Goal: Check status: Check status

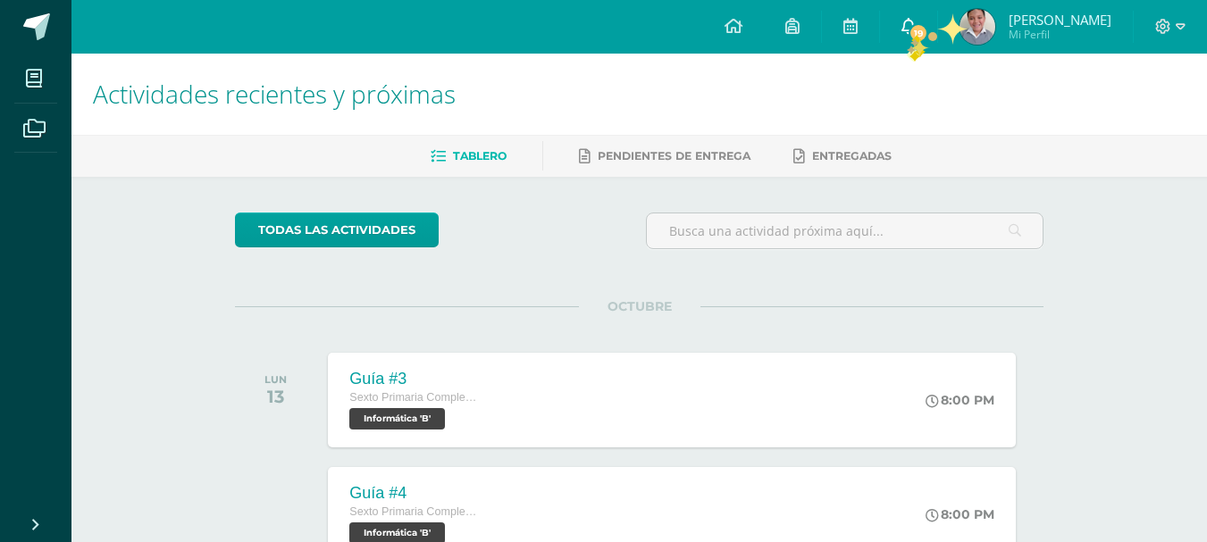
click at [912, 32] on span "19" at bounding box center [918, 33] width 20 height 20
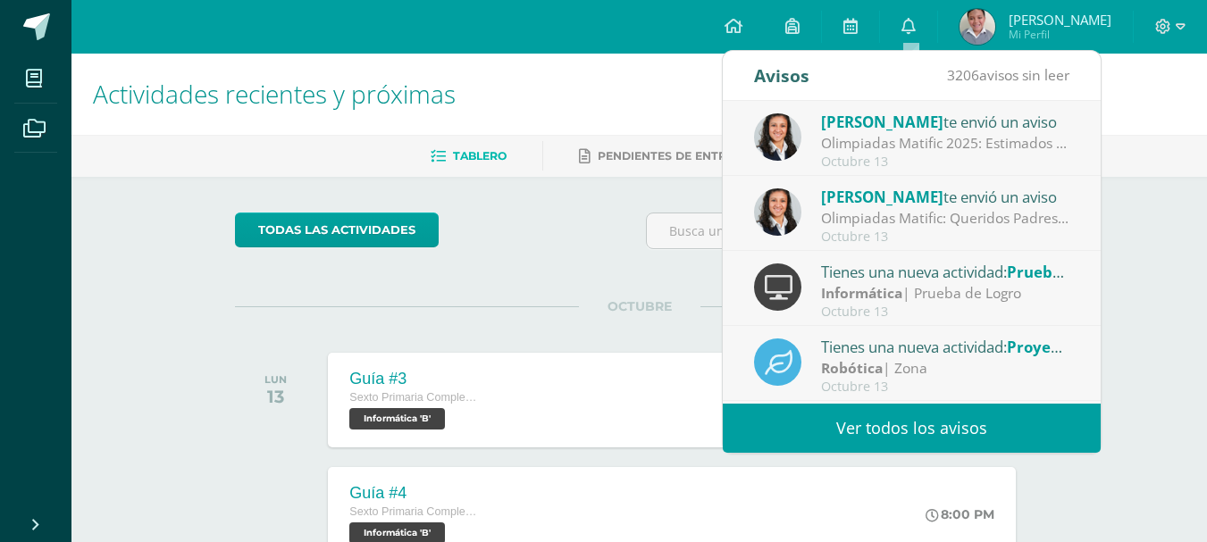
click at [790, 302] on div at bounding box center [777, 286] width 47 height 47
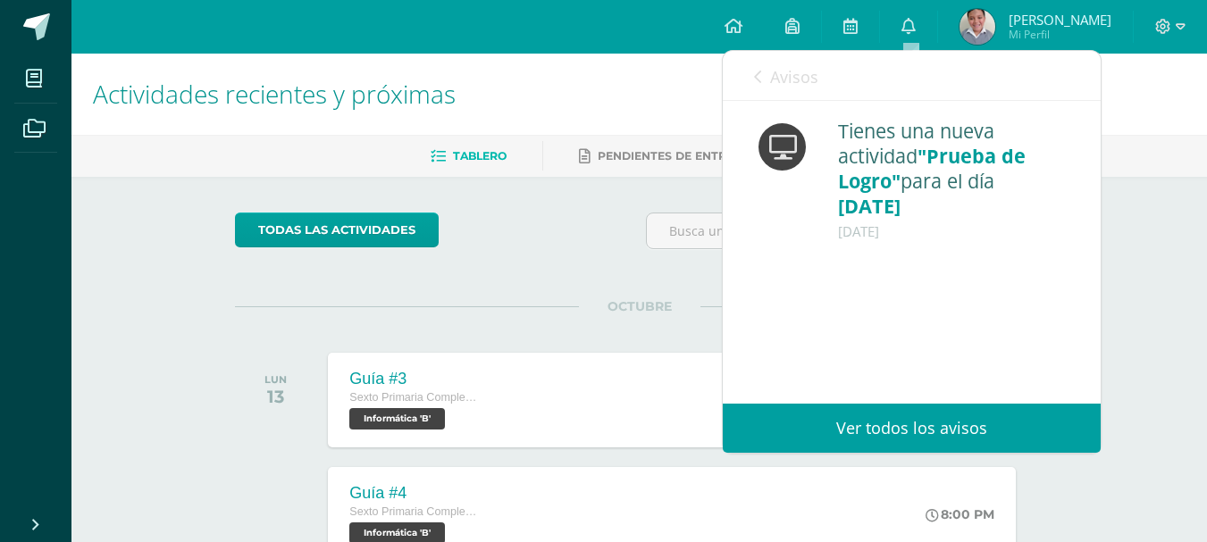
click at [681, 330] on div "OCTUBRE LUN 13 Guía #3 Sexto Primaria Complementaria Informática 'B' 8:00 PM Gu…" at bounding box center [639, 378] width 808 height 144
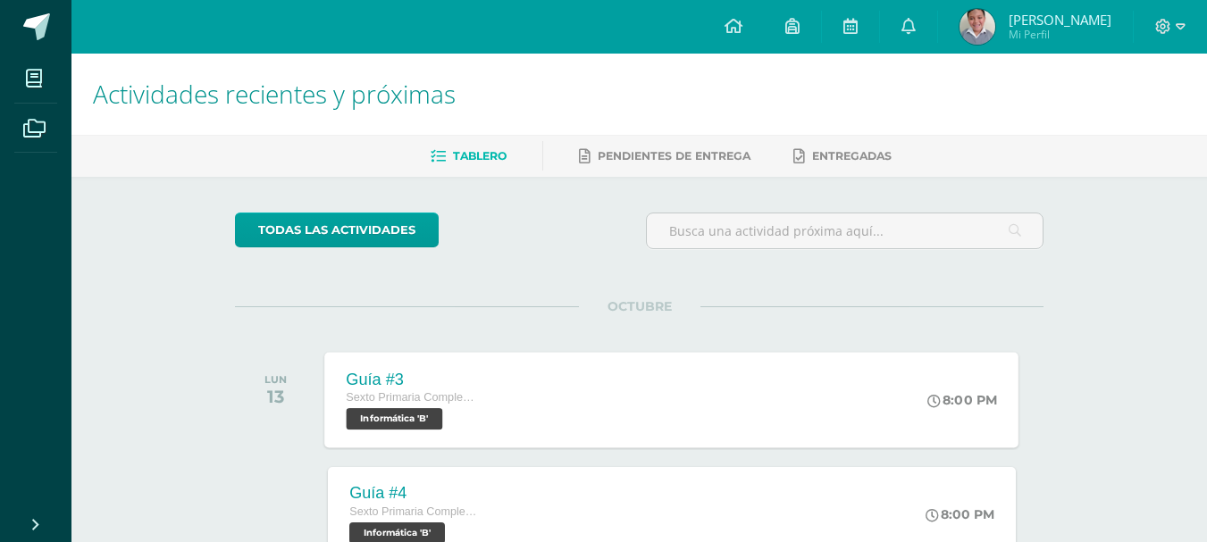
click at [476, 426] on div "Sexto Primaria Complementaria Informática 'B'" at bounding box center [415, 408] width 136 height 41
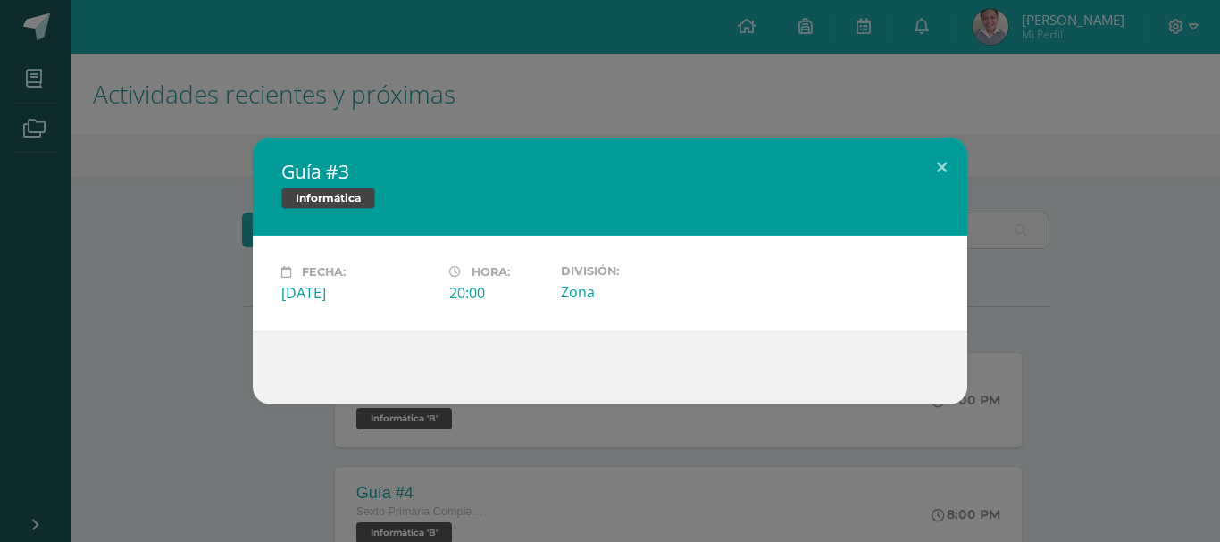
click at [568, 298] on div "Zona" at bounding box center [638, 292] width 154 height 20
click at [946, 161] on button at bounding box center [941, 168] width 51 height 61
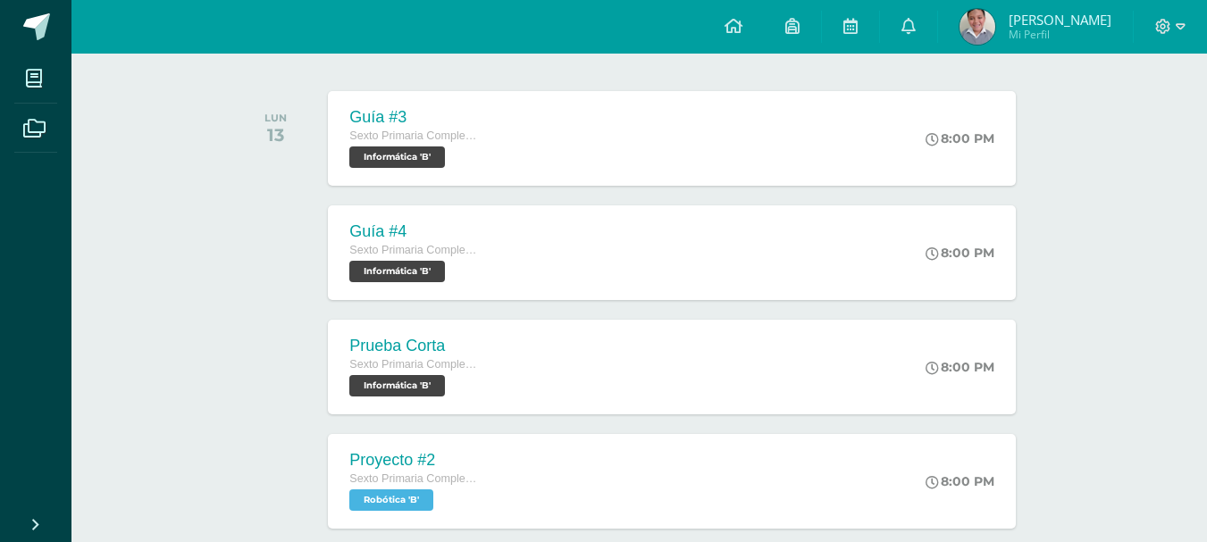
scroll to position [263, 0]
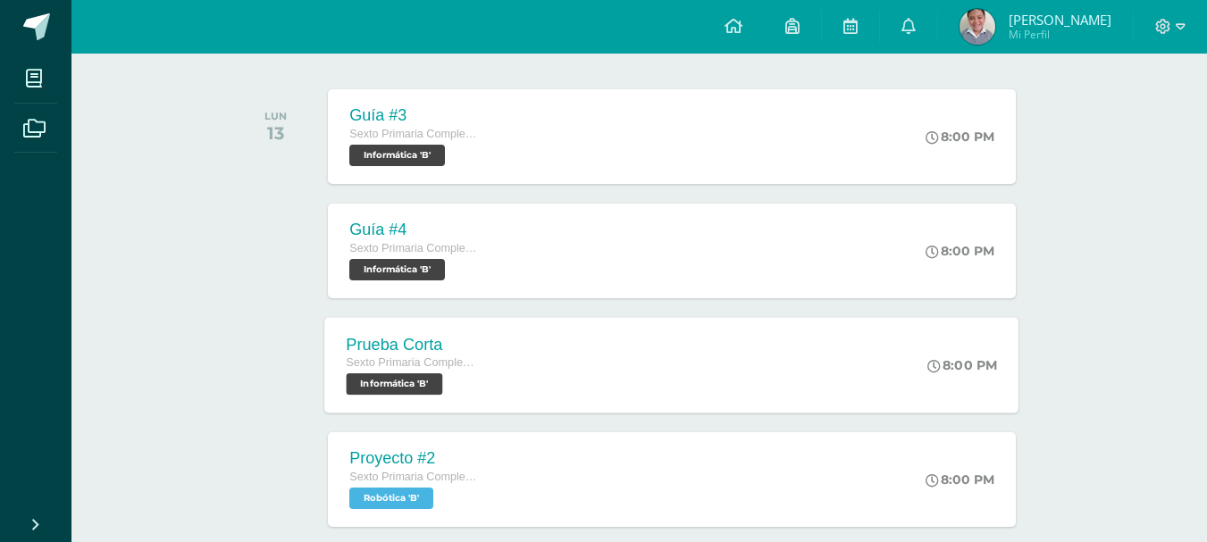
click at [424, 380] on span "Informática 'B'" at bounding box center [395, 383] width 96 height 21
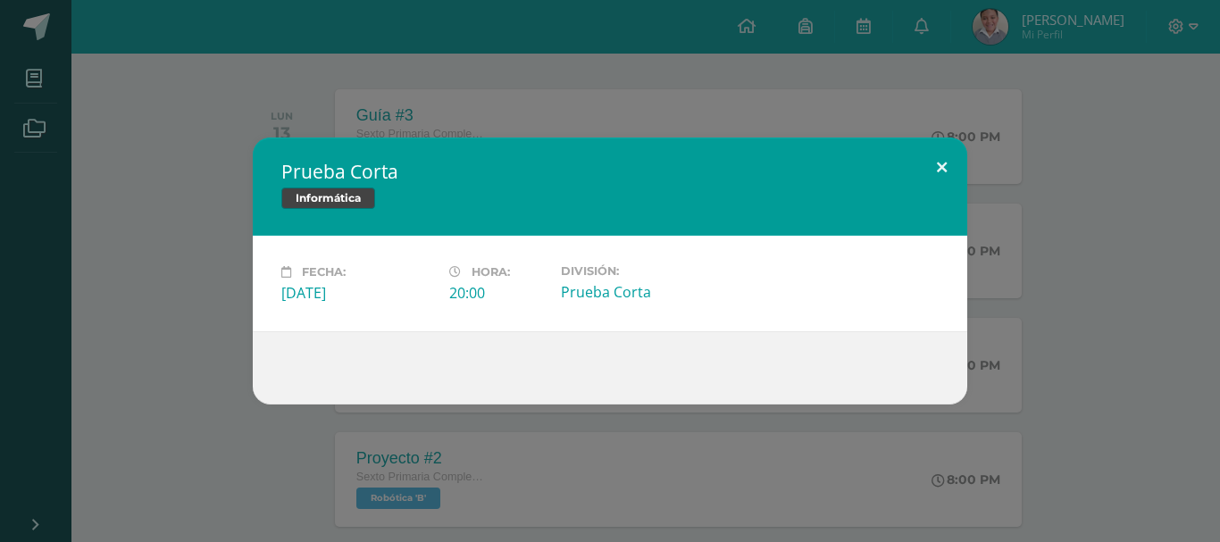
click at [940, 171] on button at bounding box center [941, 168] width 51 height 61
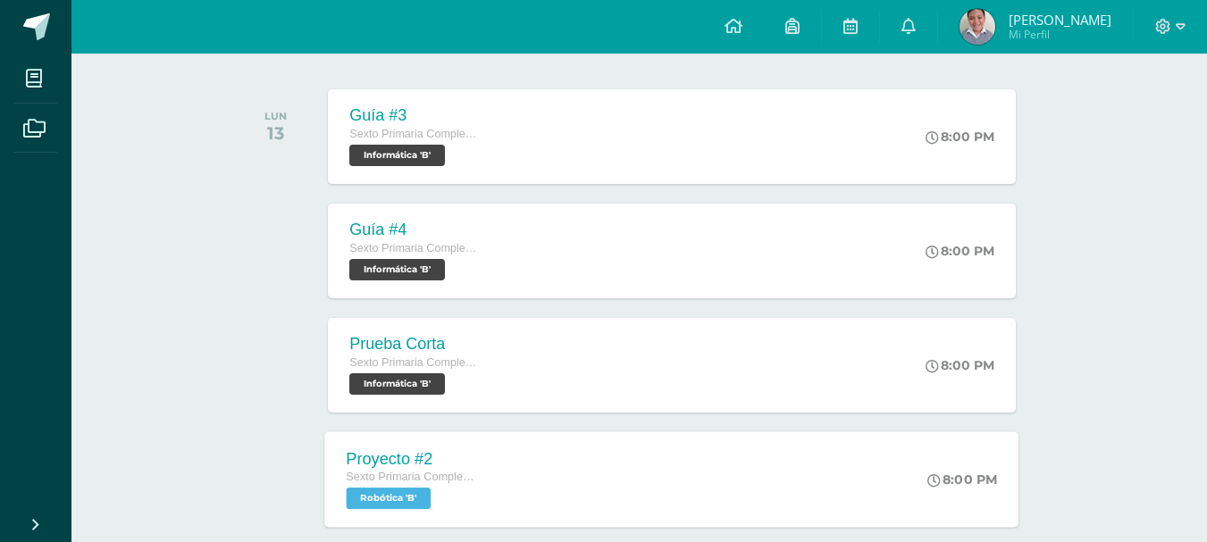
click at [389, 502] on span "Robótica 'B'" at bounding box center [389, 498] width 85 height 21
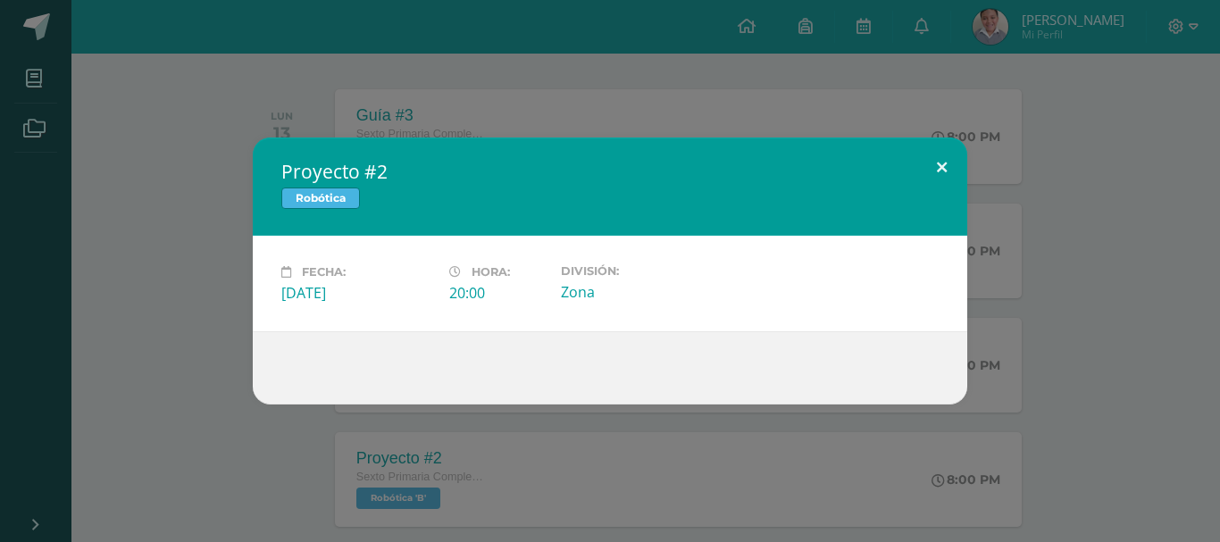
click at [940, 163] on button at bounding box center [941, 168] width 51 height 61
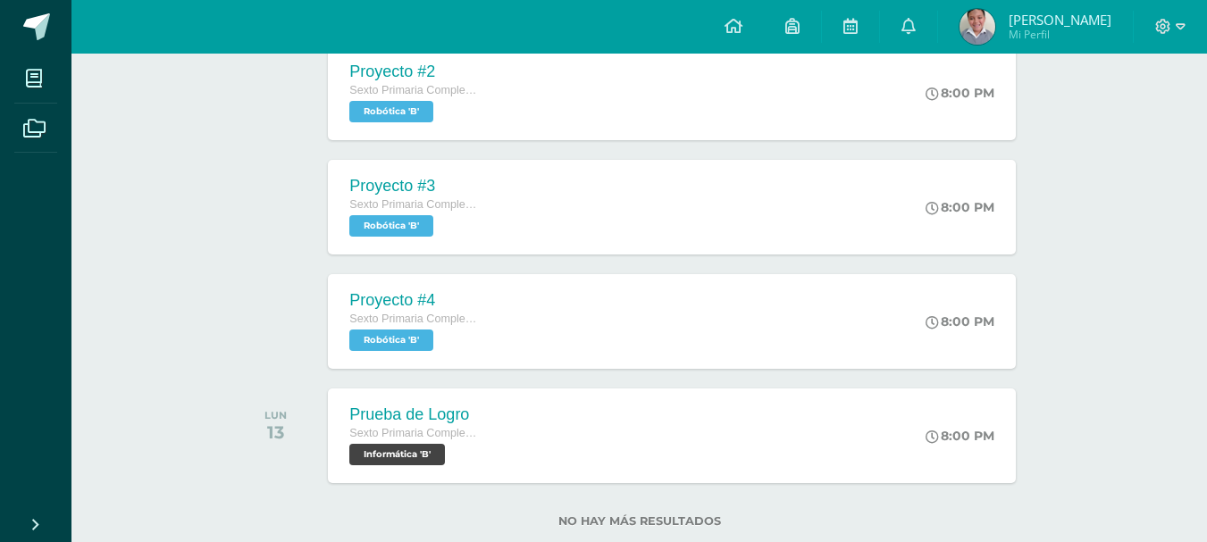
scroll to position [647, 0]
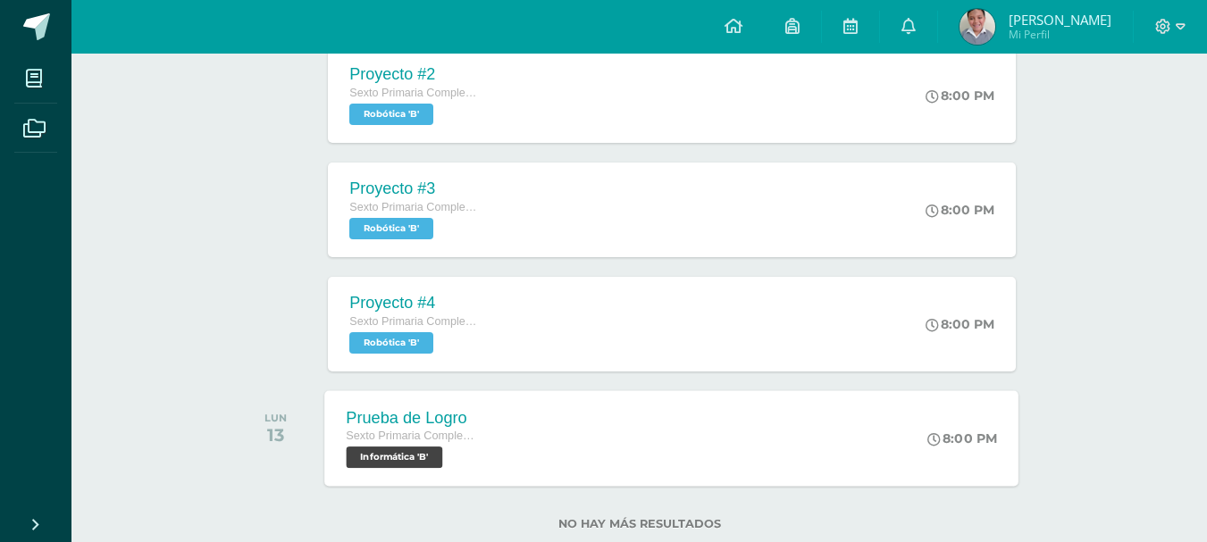
click at [434, 452] on span "Informática 'B'" at bounding box center [395, 457] width 96 height 21
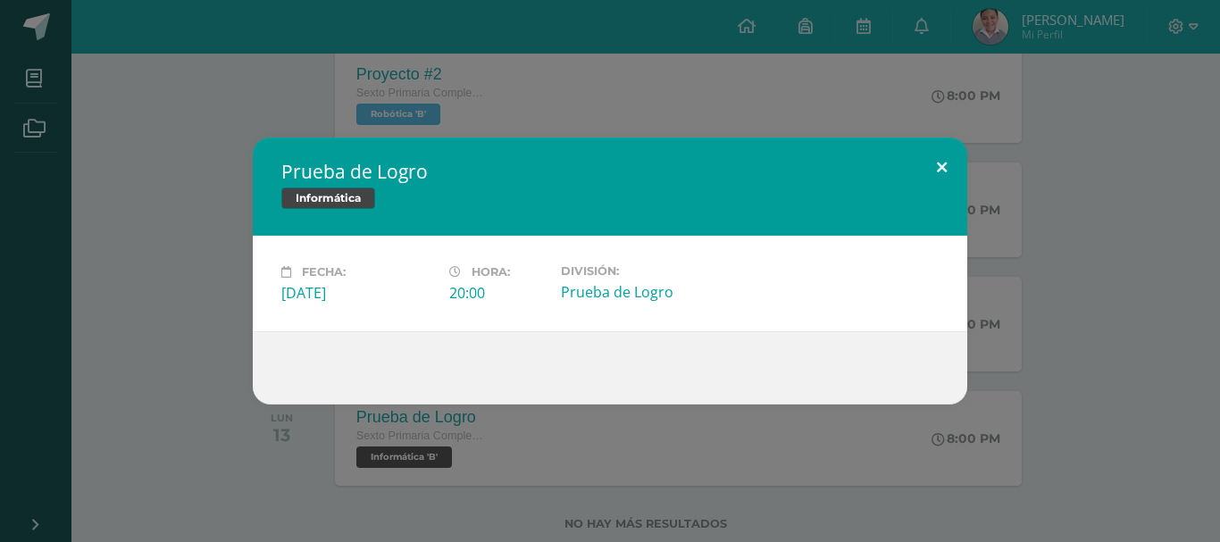
click at [951, 170] on button at bounding box center [941, 168] width 51 height 61
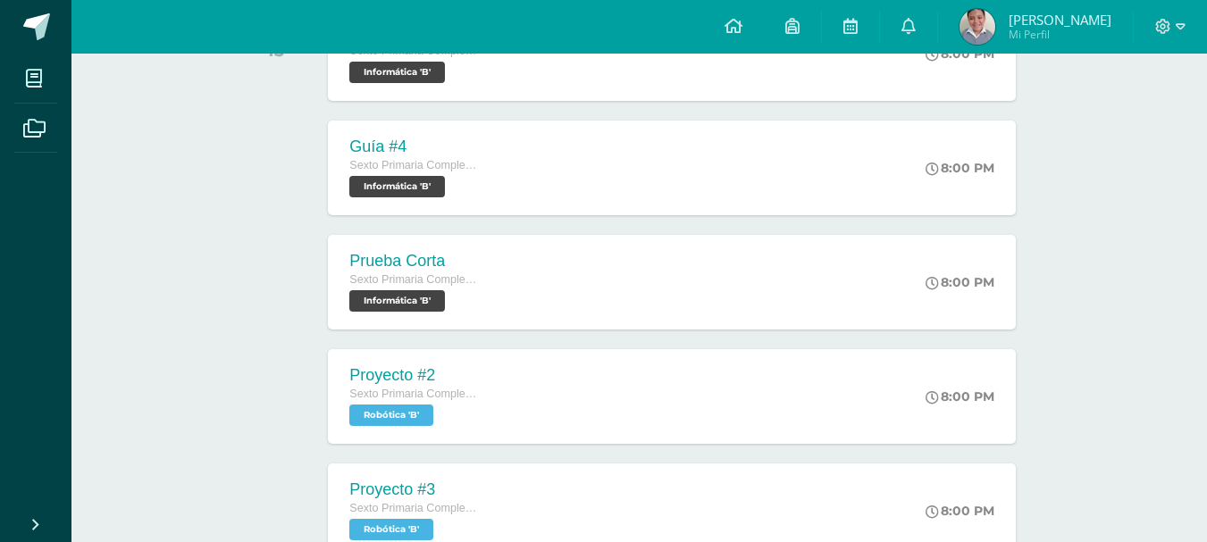
scroll to position [0, 0]
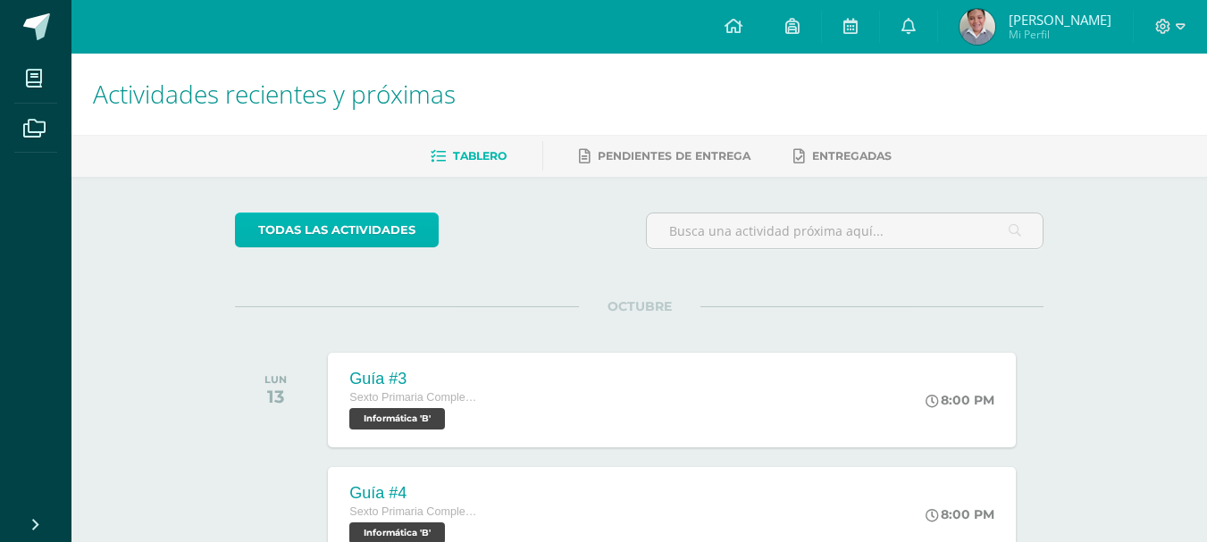
click at [363, 238] on link "todas las Actividades" at bounding box center [337, 230] width 204 height 35
